Goal: Use online tool/utility: Utilize a website feature to perform a specific function

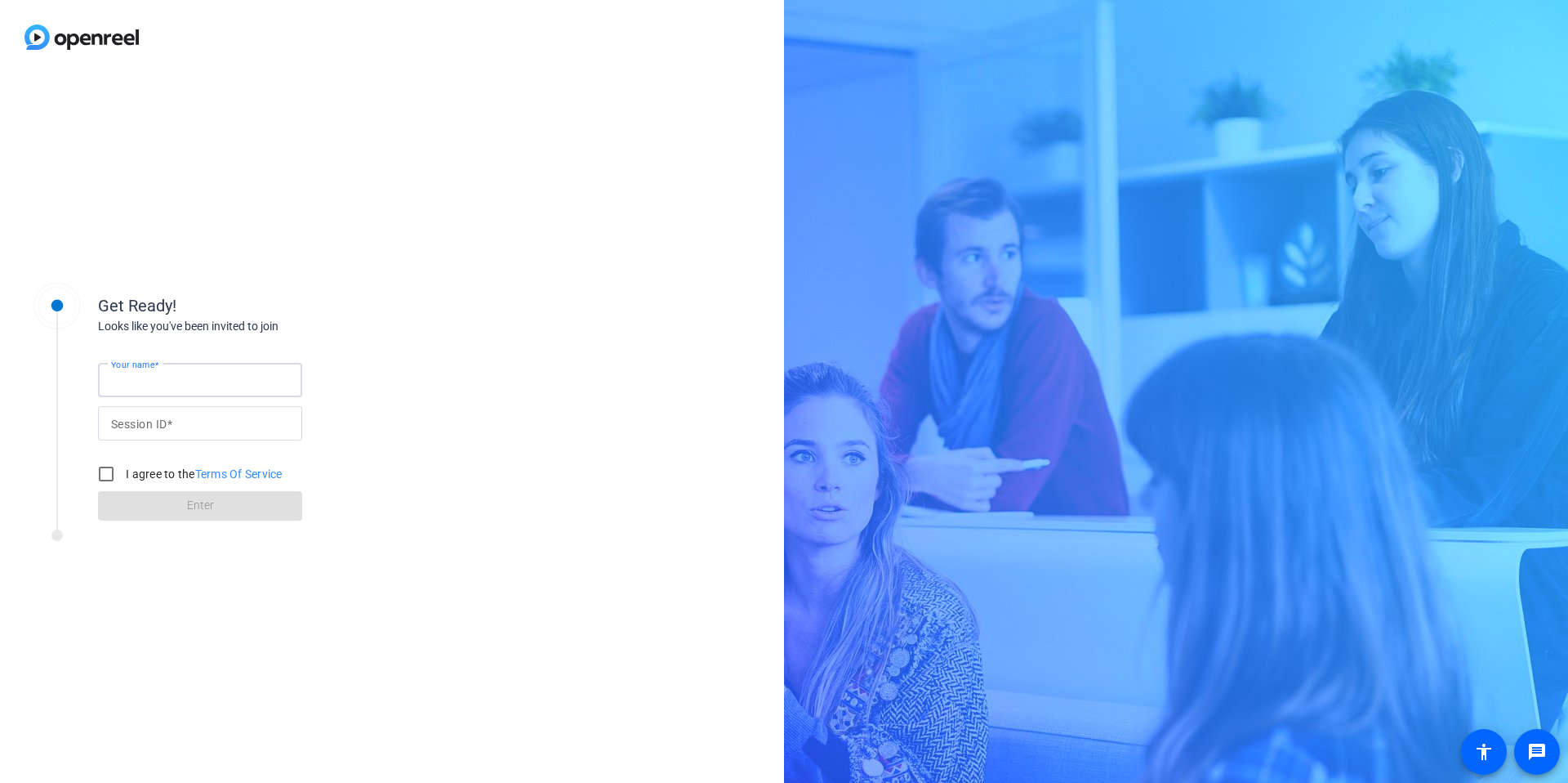
click at [215, 382] on input "Your name" at bounding box center [200, 380] width 178 height 19
type input "[PERSON_NAME]"
click at [197, 429] on input "Session ID" at bounding box center [200, 423] width 178 height 19
type input "HUL4"
click at [108, 474] on input "I agree to the Terms Of Service" at bounding box center [106, 474] width 33 height 33
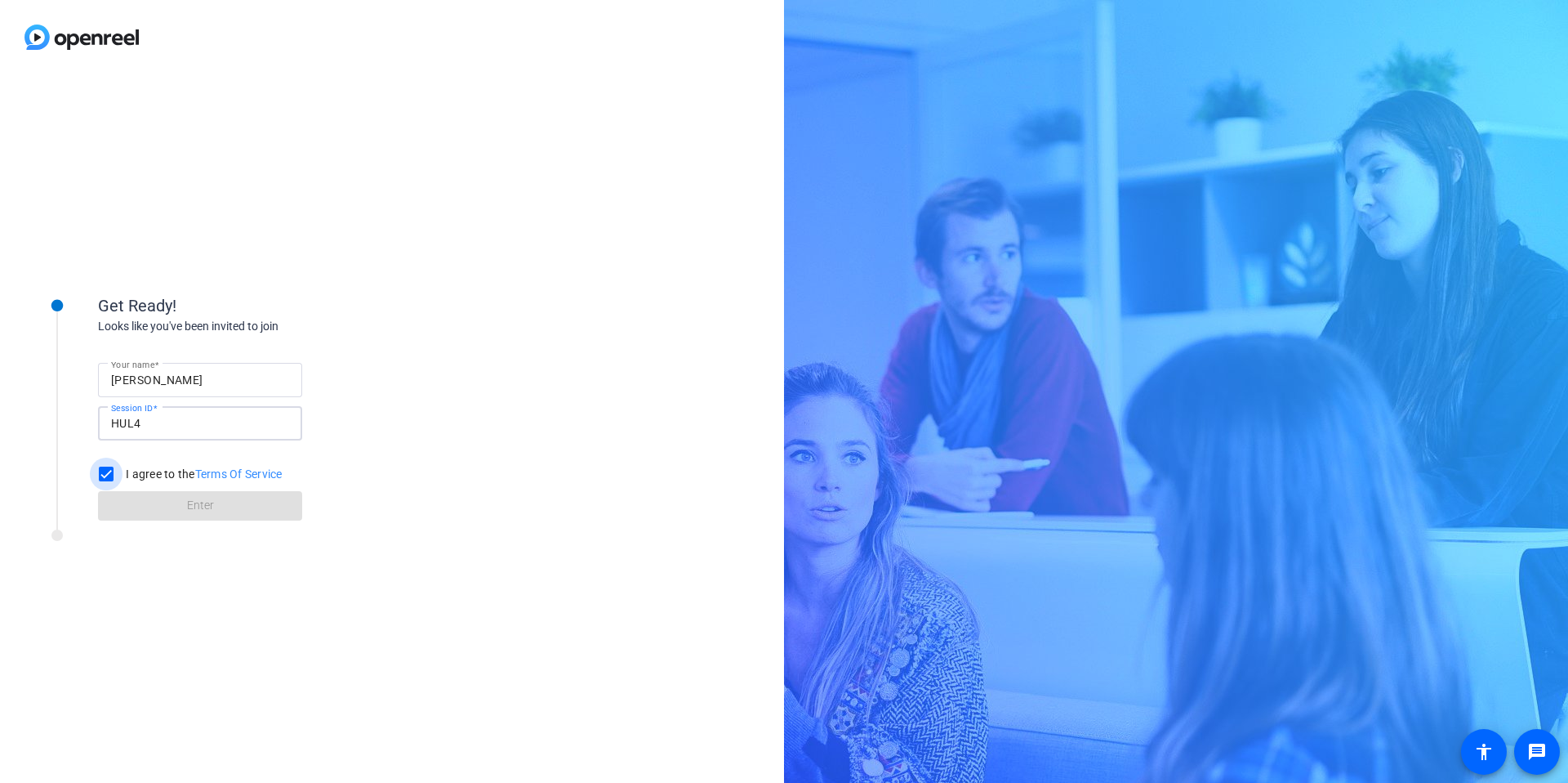
checkbox input "true"
click at [164, 504] on span at bounding box center [201, 505] width 204 height 39
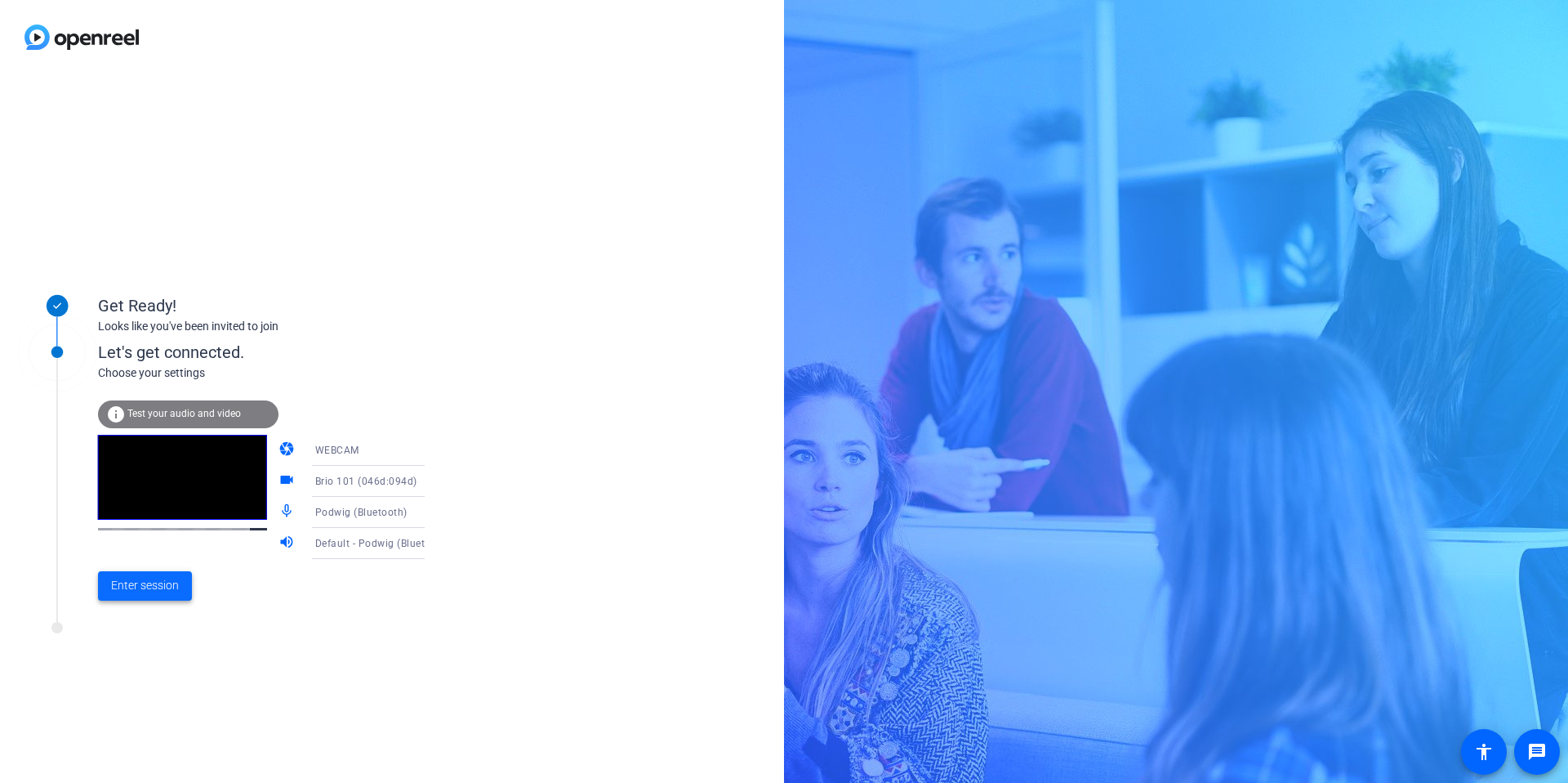
click at [155, 585] on span "Enter session" at bounding box center [145, 585] width 68 height 18
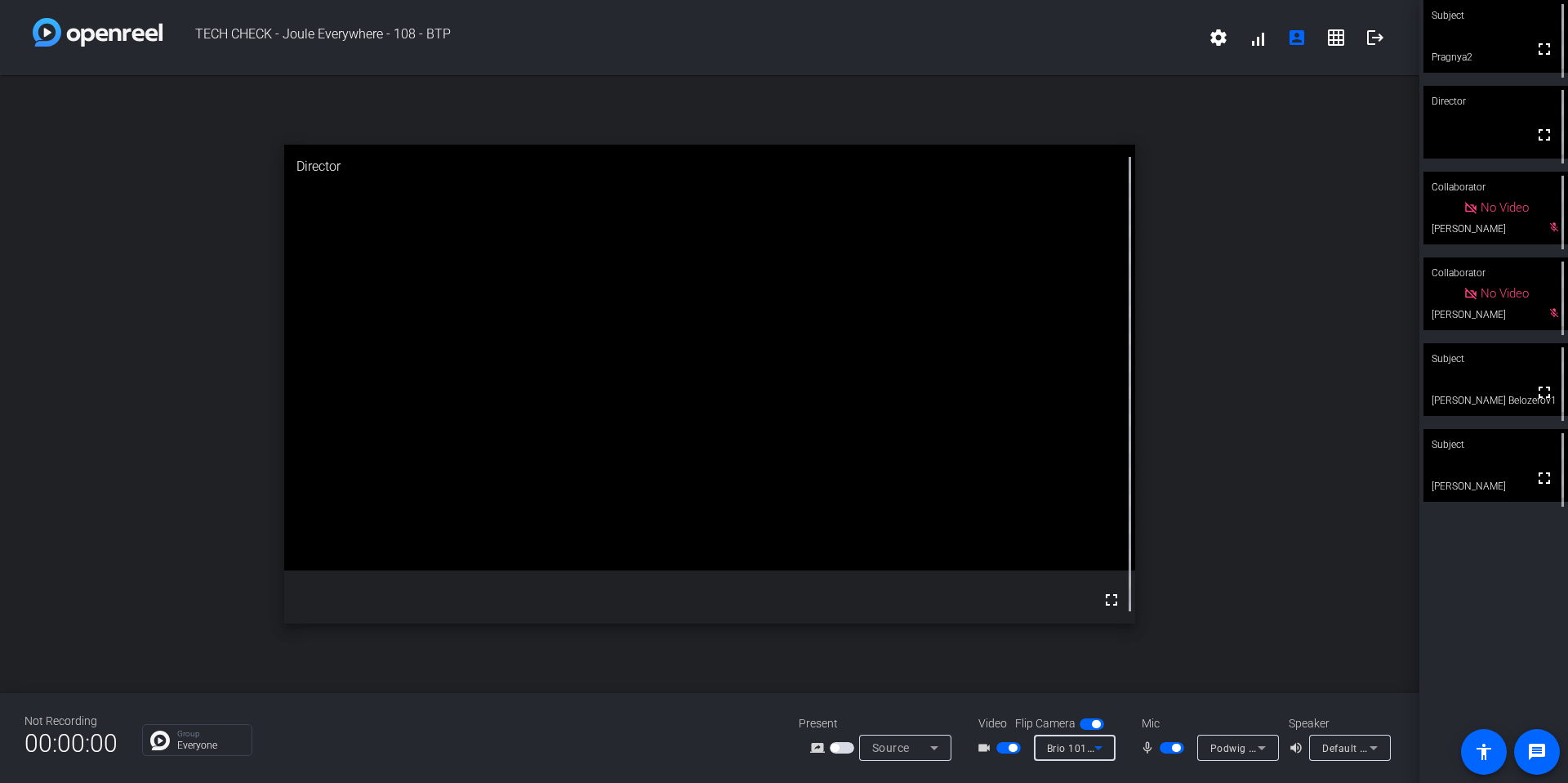
click at [1099, 751] on icon at bounding box center [1098, 747] width 19 height 19
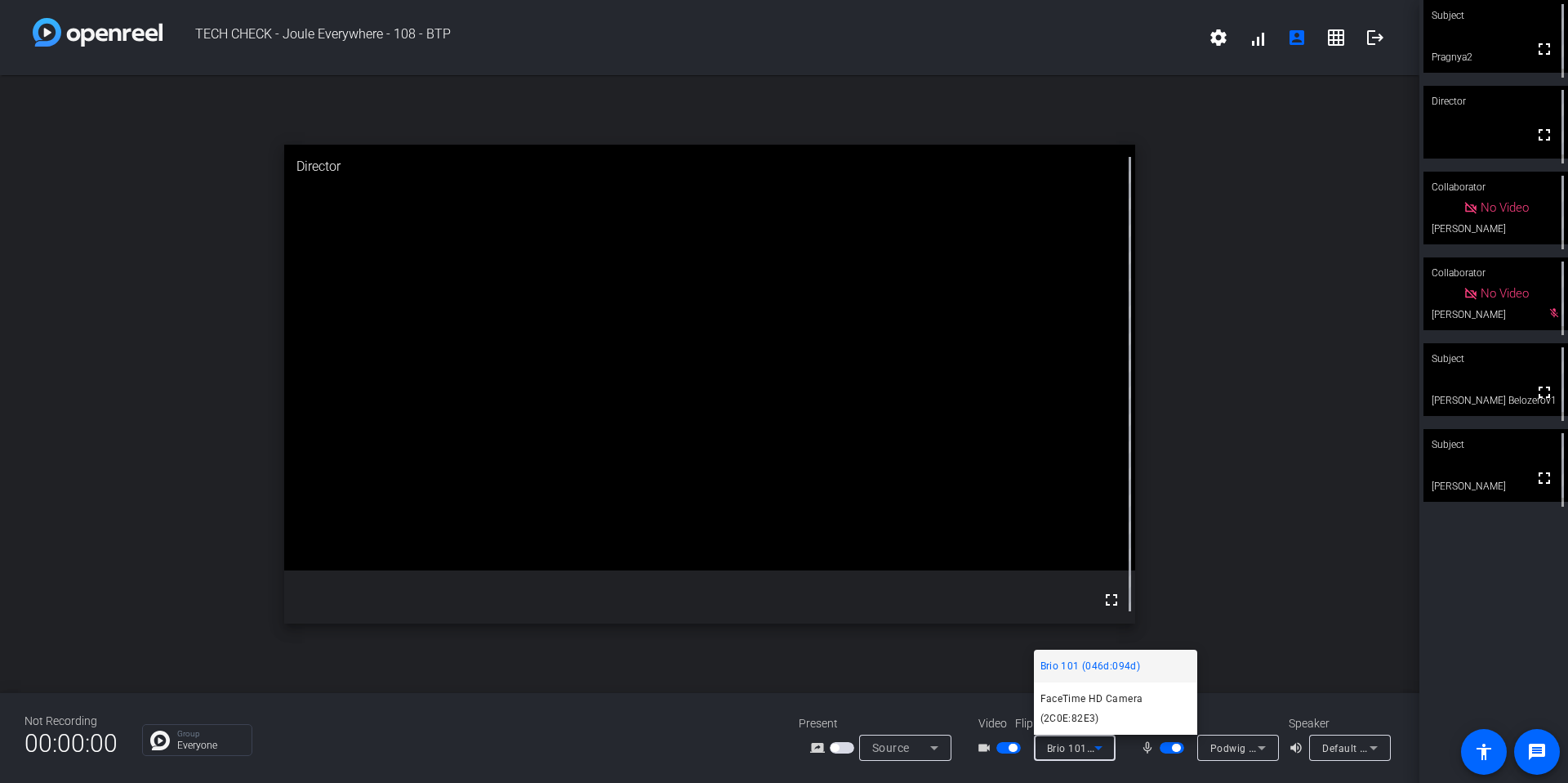
click at [1298, 479] on div at bounding box center [784, 392] width 1568 height 783
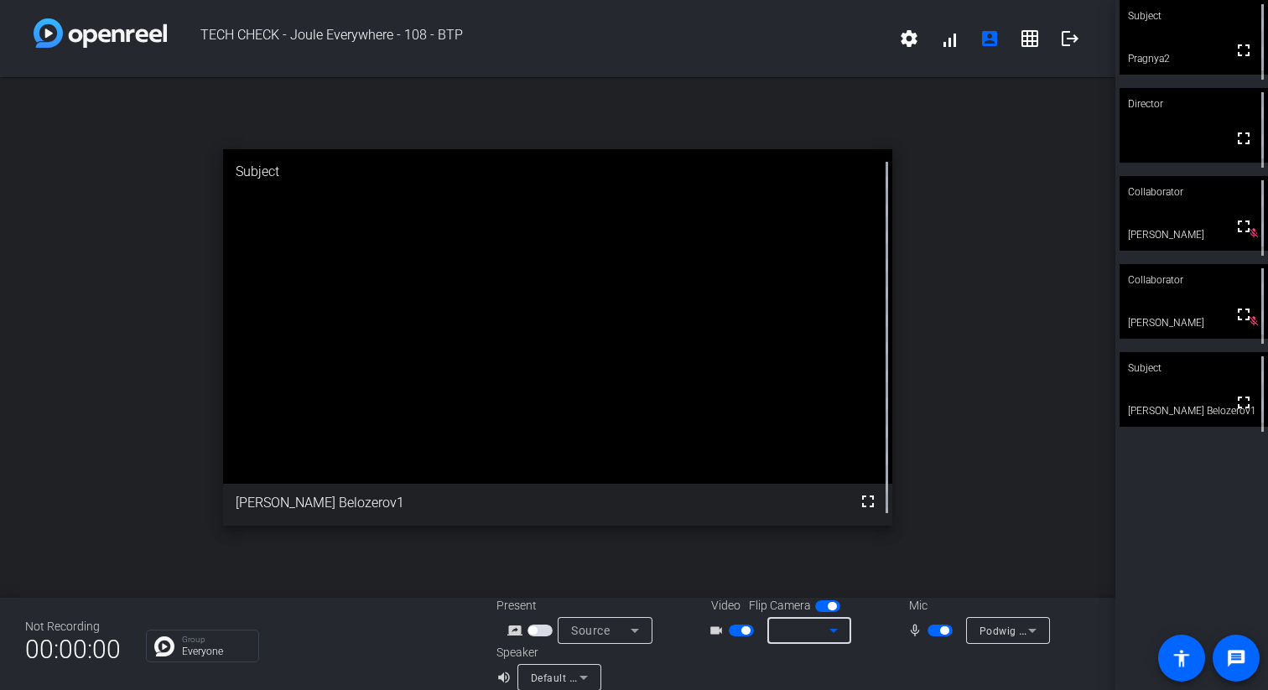
click at [829, 634] on icon at bounding box center [834, 631] width 20 height 20
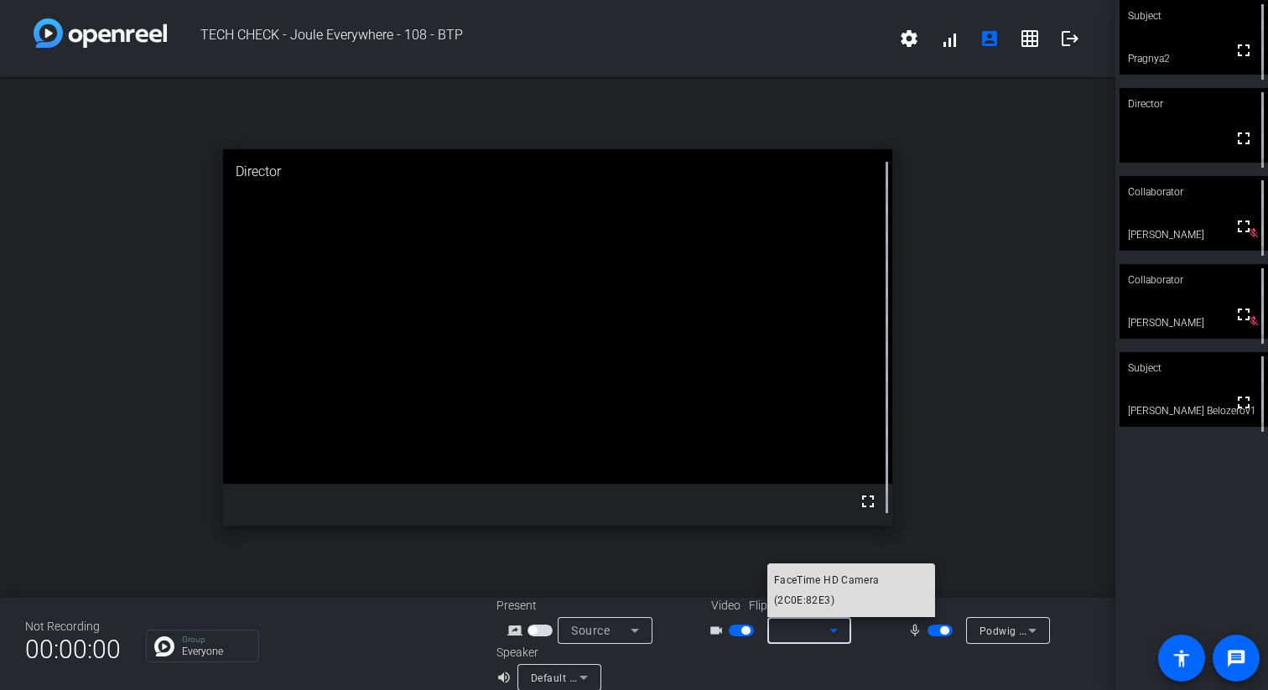
click at [812, 580] on span "FaceTime HD Camera (2C0E:82E3)" at bounding box center [851, 590] width 154 height 40
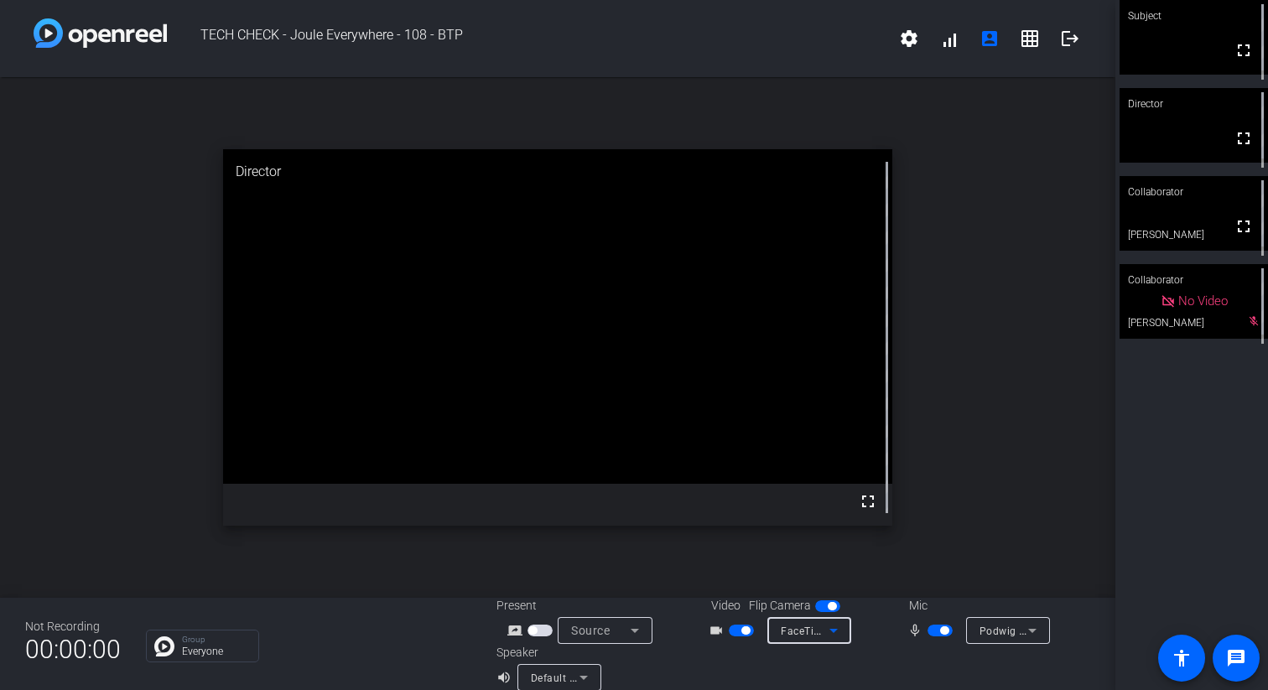
click at [1006, 342] on div "open_in_new Director fullscreen" at bounding box center [558, 337] width 1116 height 521
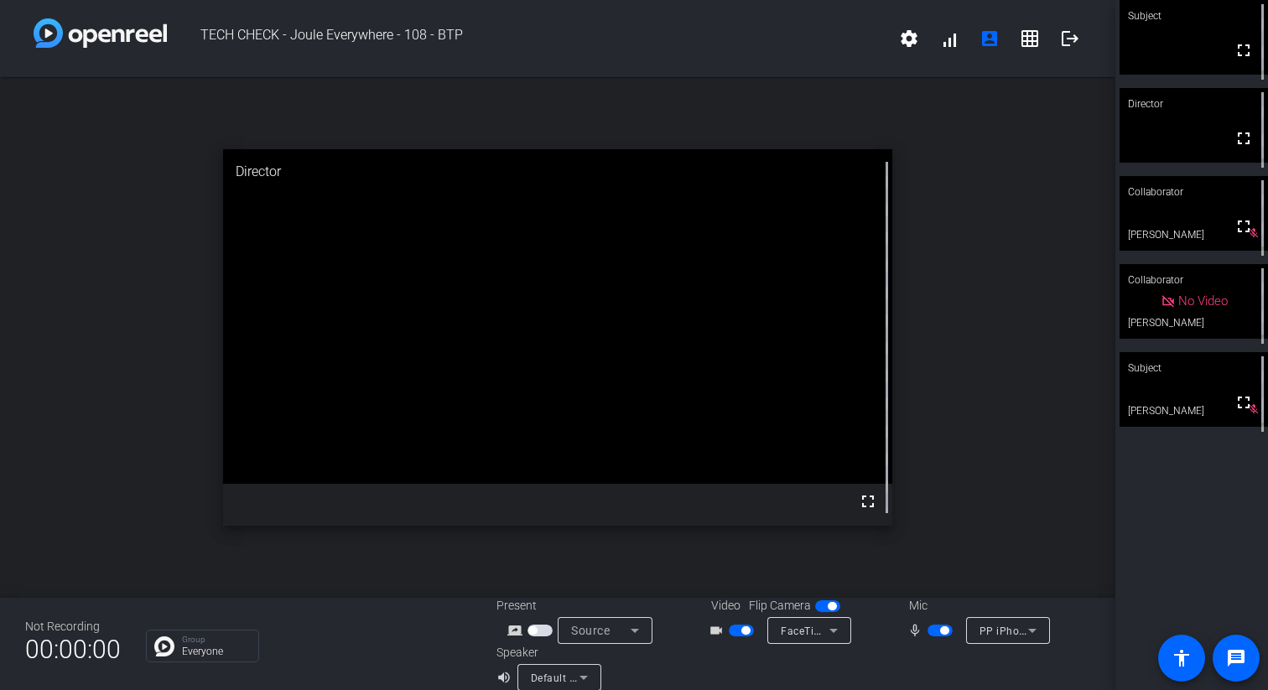
click at [1036, 632] on icon at bounding box center [1033, 631] width 20 height 20
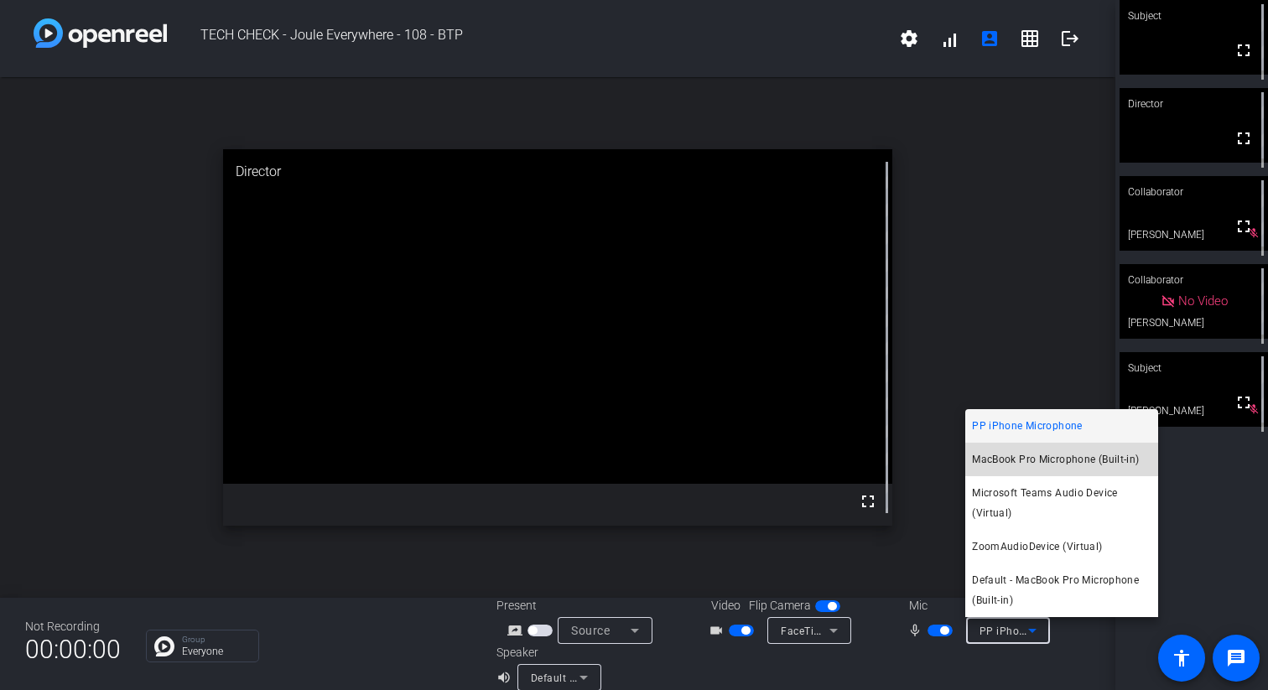
click at [996, 463] on span "MacBook Pro Microphone (Built-in)" at bounding box center [1055, 460] width 167 height 20
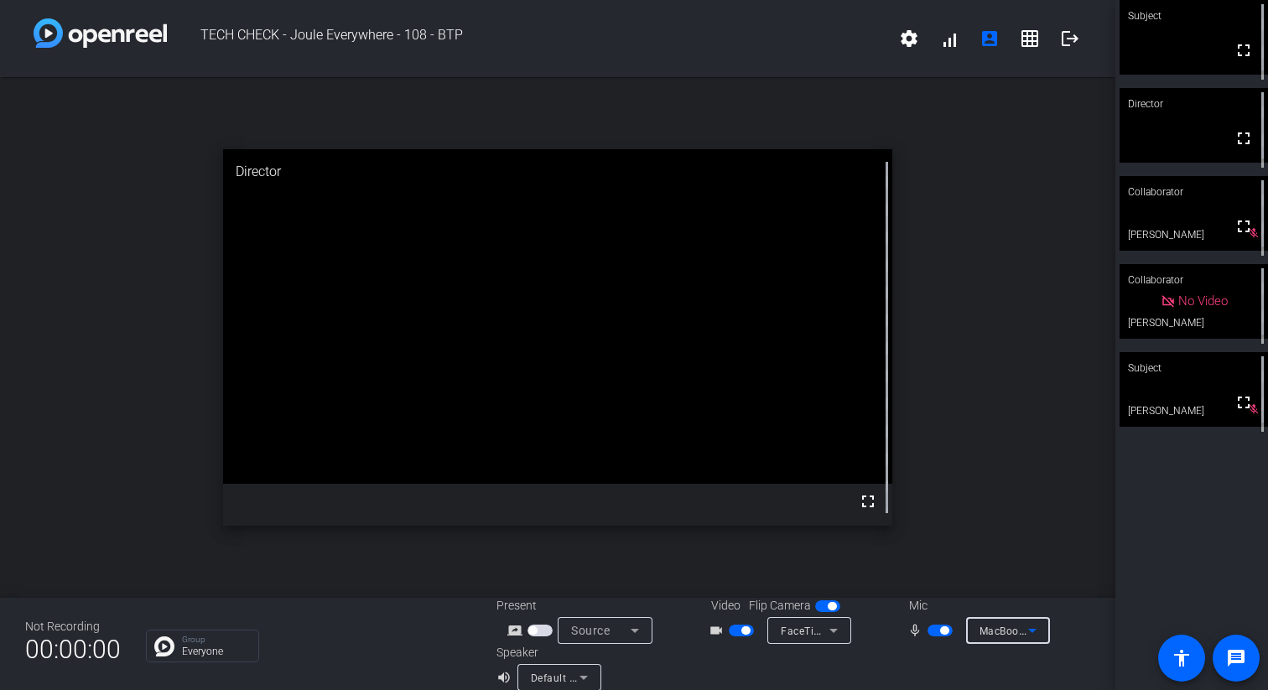
click at [577, 683] on icon at bounding box center [584, 678] width 20 height 20
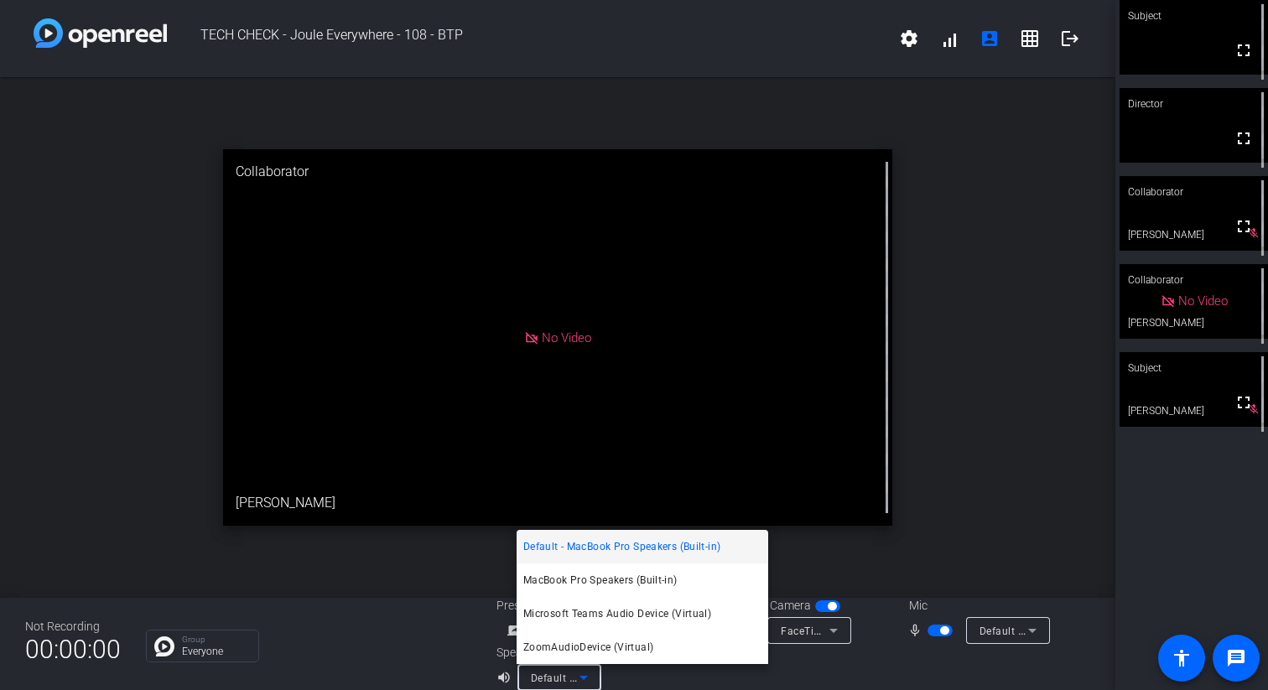
click at [933, 553] on div at bounding box center [634, 345] width 1268 height 690
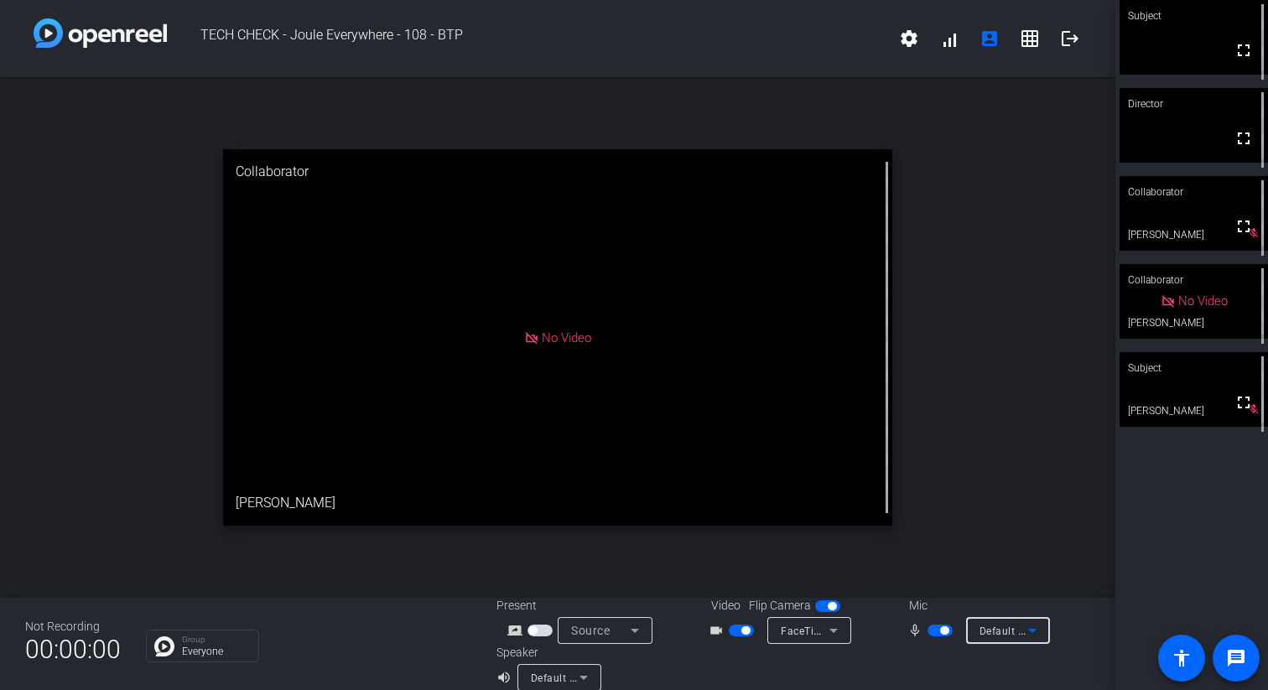
click at [1007, 622] on div "Default - MacBook Pro Microphone (Built-in)" at bounding box center [1004, 631] width 49 height 21
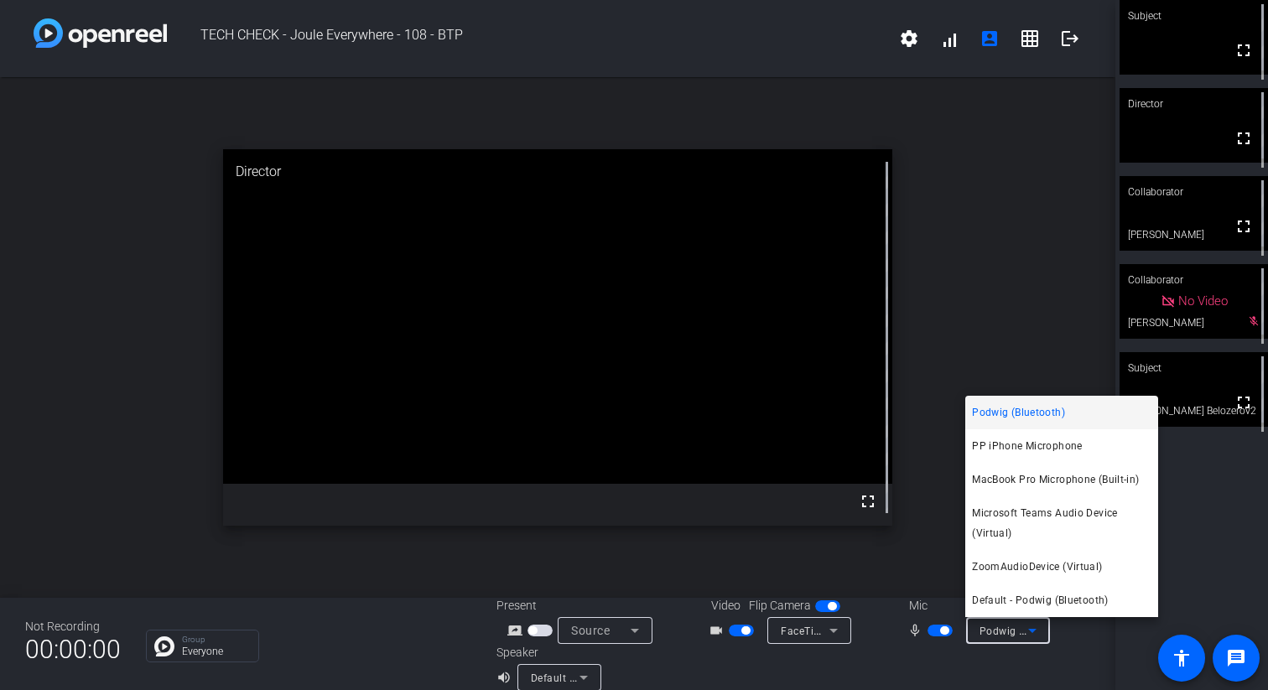
click at [1006, 281] on div at bounding box center [634, 345] width 1268 height 690
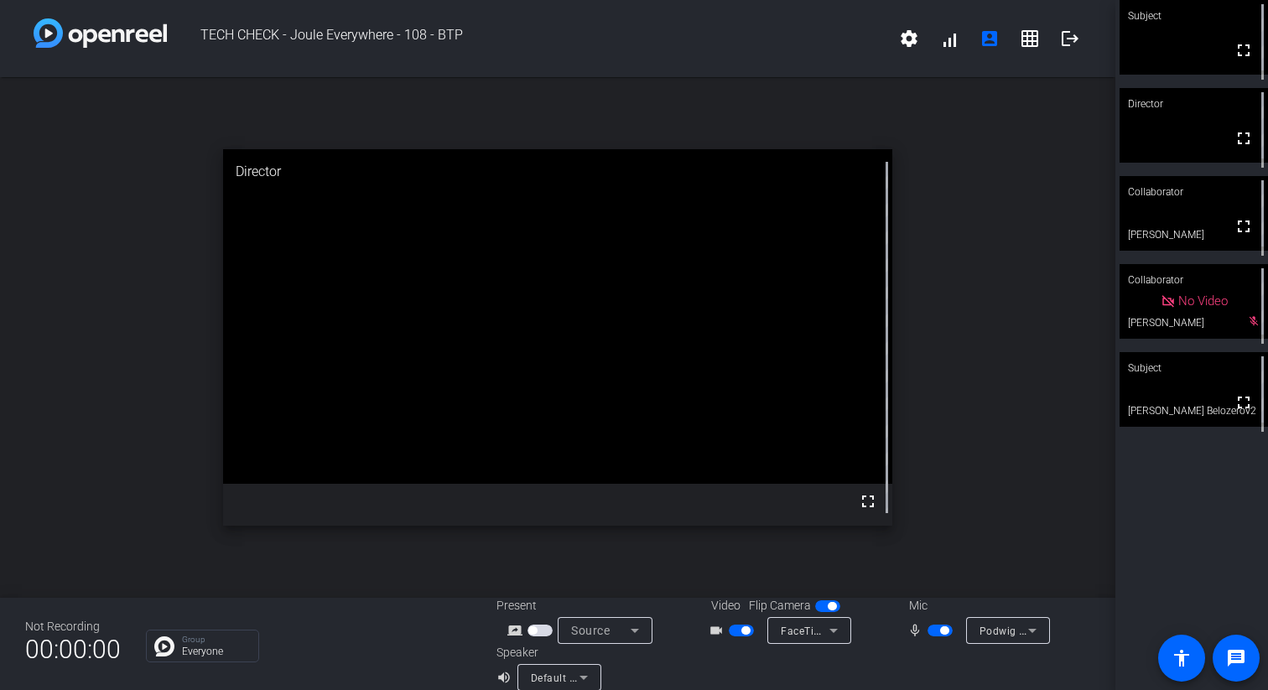
click at [1246, 26] on div "Subject" at bounding box center [1194, 16] width 148 height 32
click at [1174, 39] on video at bounding box center [1194, 38] width 147 height 74
click at [734, 632] on span "button" at bounding box center [741, 631] width 25 height 12
click at [934, 632] on span "button" at bounding box center [940, 631] width 25 height 12
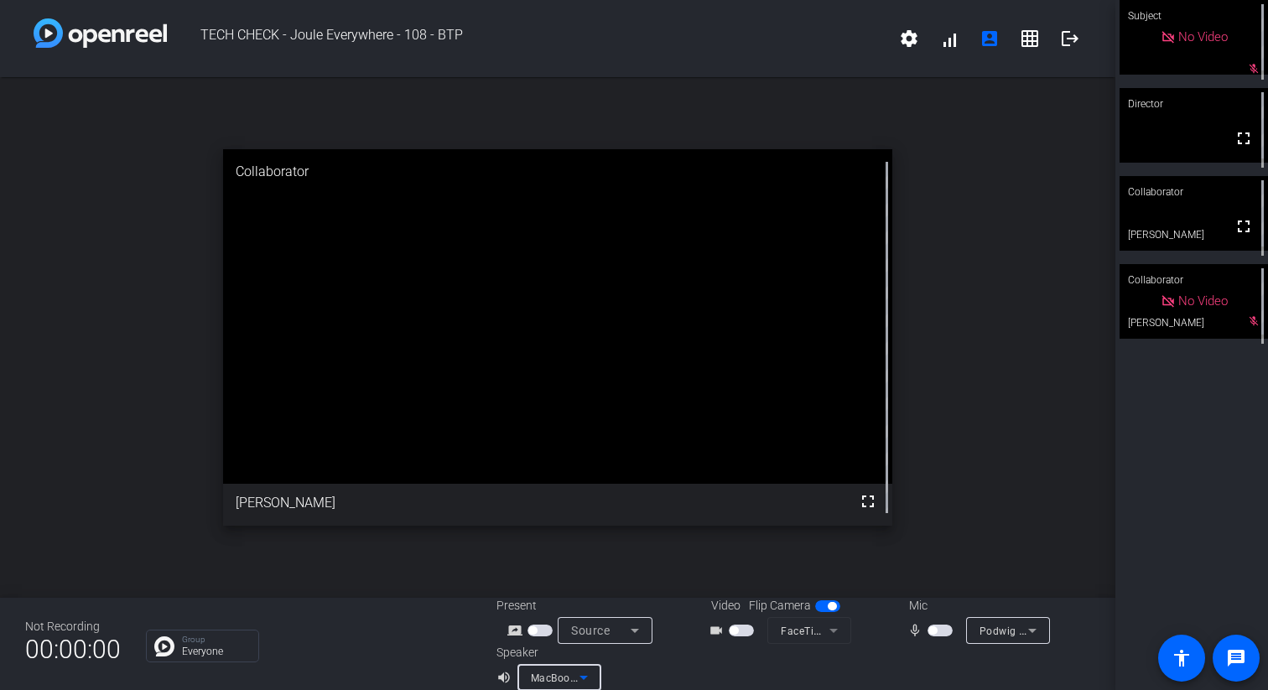
click at [572, 682] on span "MacBook Pro Speakers (Built-in)" at bounding box center [610, 677] width 158 height 13
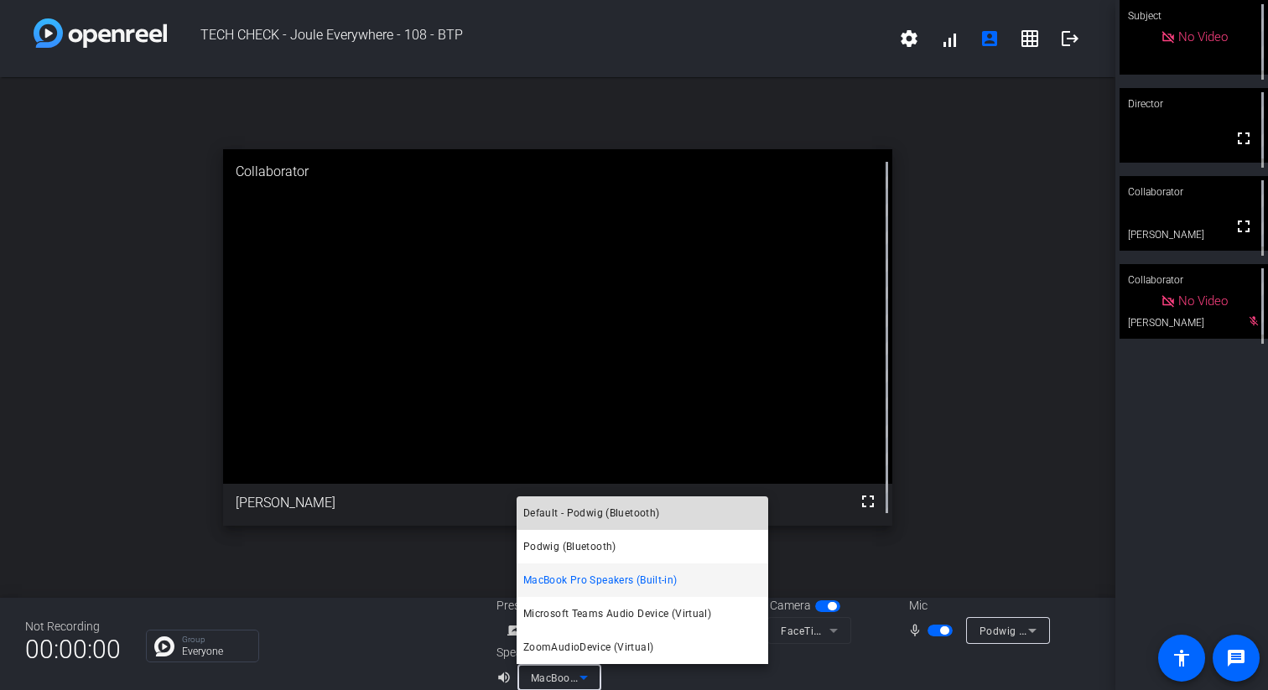
click at [594, 513] on span "Default - Podwig (Bluetooth)" at bounding box center [591, 513] width 137 height 20
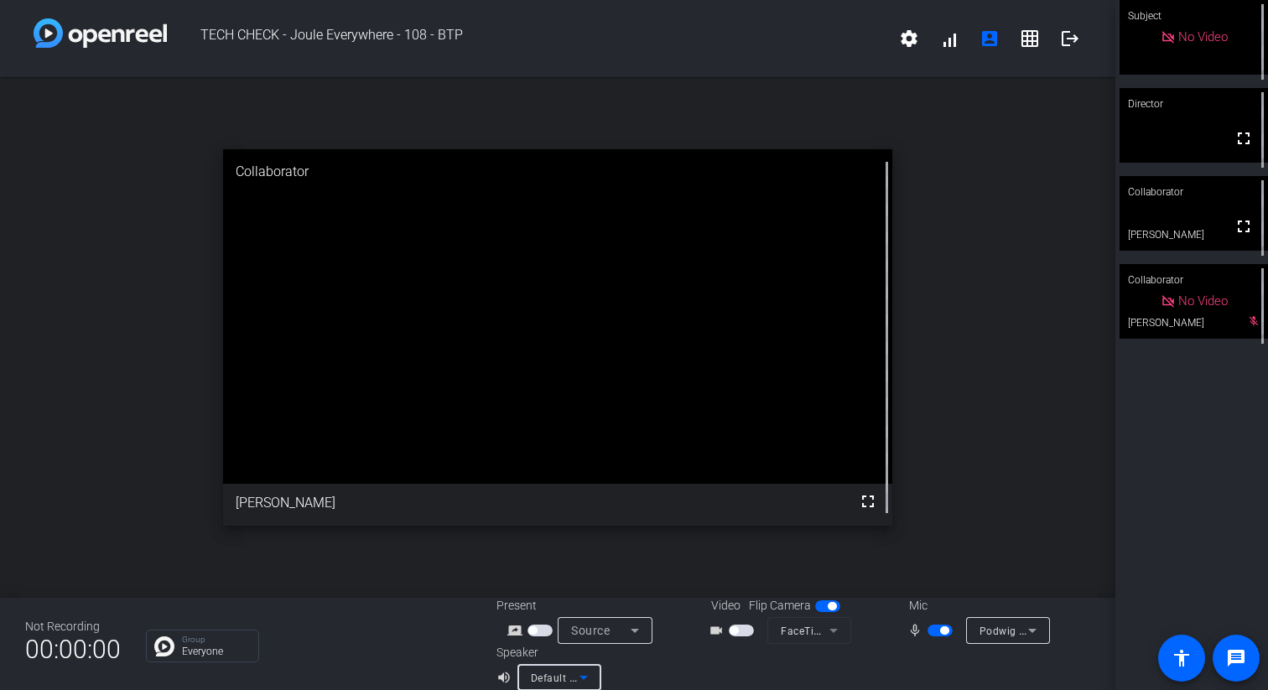
click at [575, 682] on icon at bounding box center [584, 678] width 20 height 20
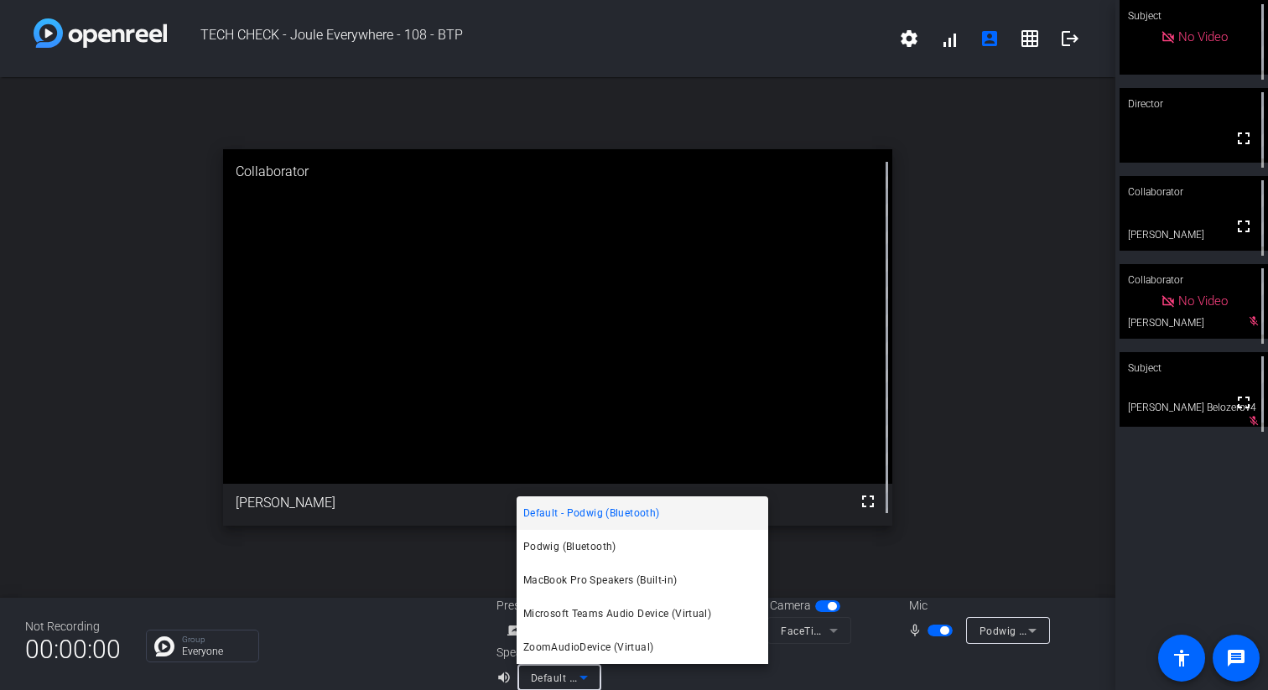
click at [1035, 630] on div at bounding box center [634, 345] width 1268 height 690
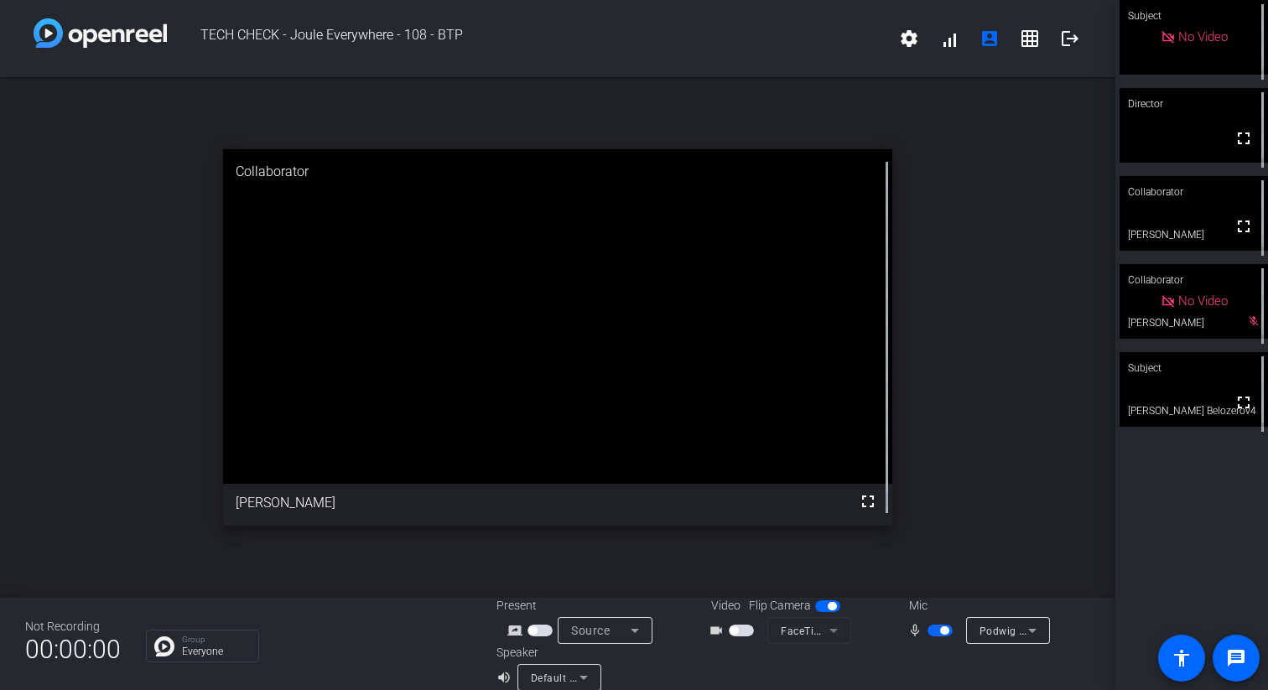
scroll to position [19, 0]
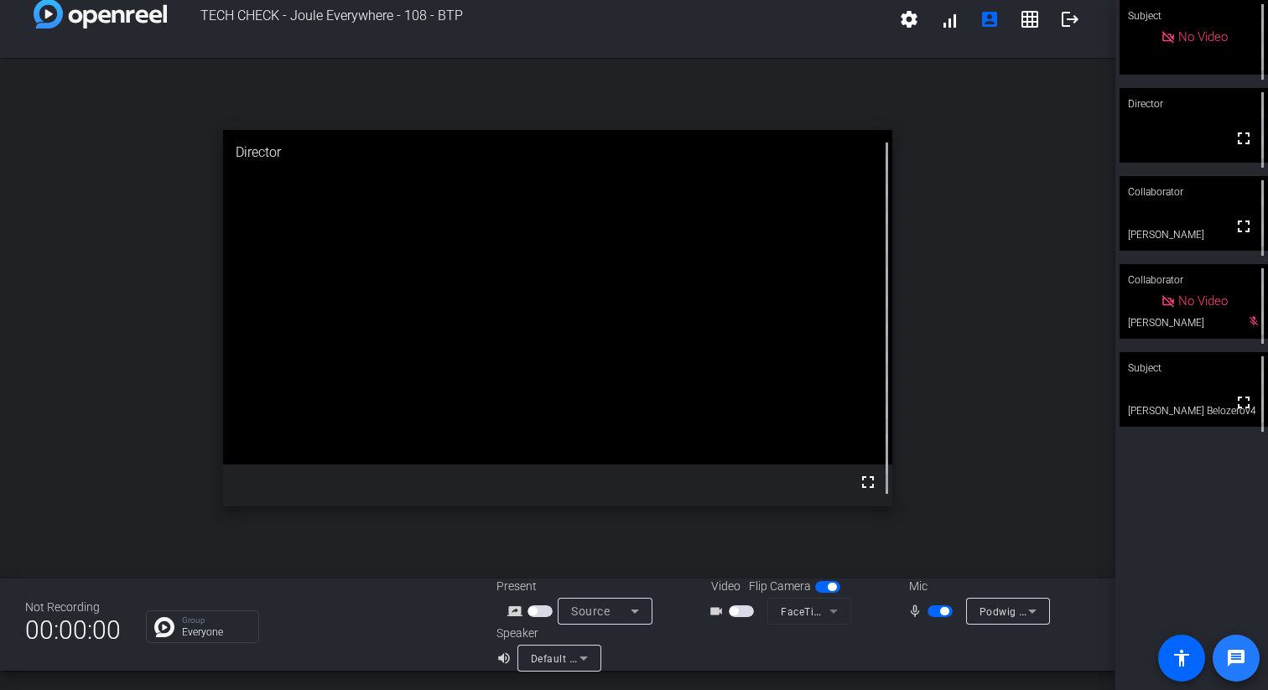
click at [1240, 653] on mat-icon "message" at bounding box center [1236, 658] width 20 height 20
click at [1065, 27] on mat-icon "logout" at bounding box center [1070, 19] width 20 height 20
